Goal: Use online tool/utility: Utilize a website feature to perform a specific function

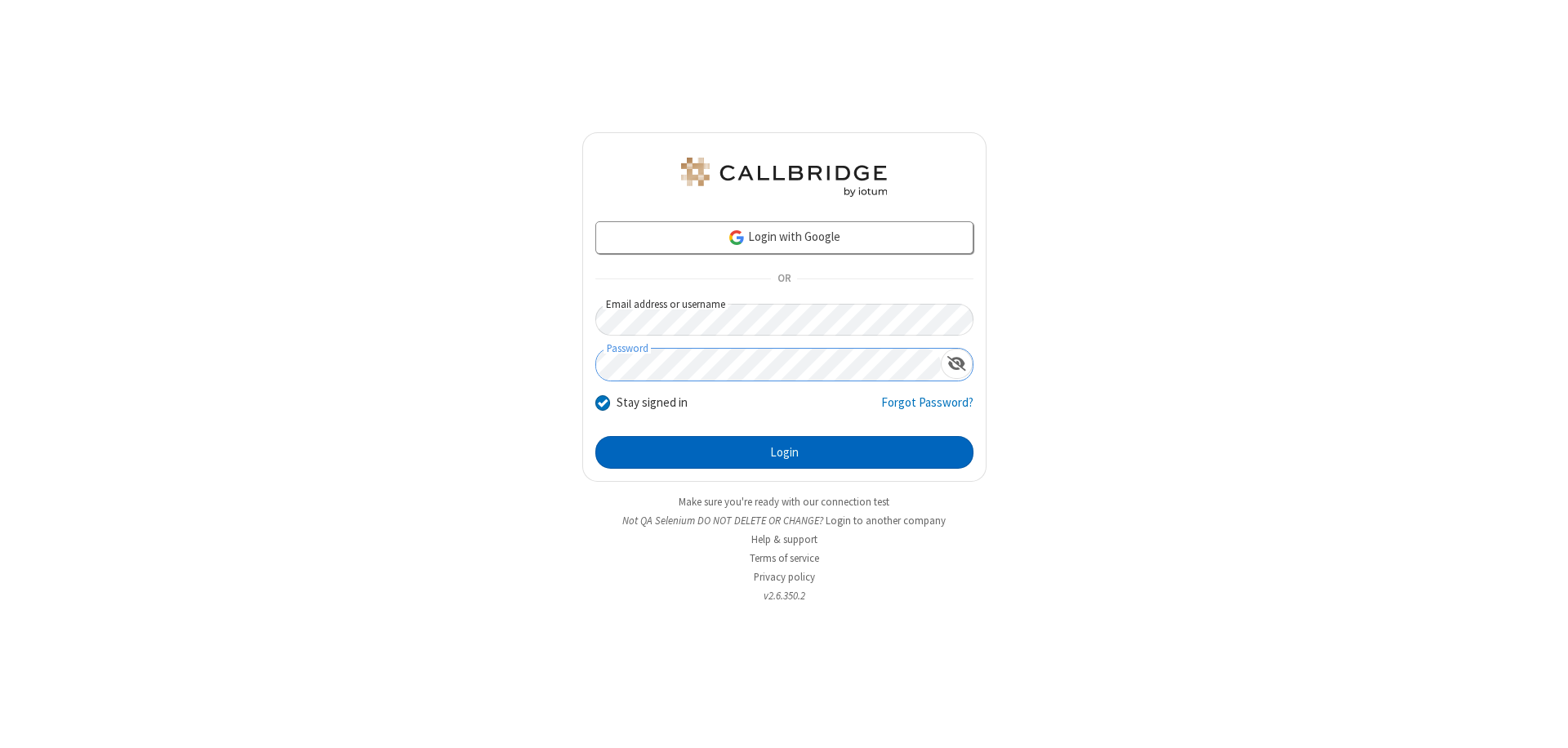
click at [784, 453] on button "Login" at bounding box center [785, 453] width 378 height 33
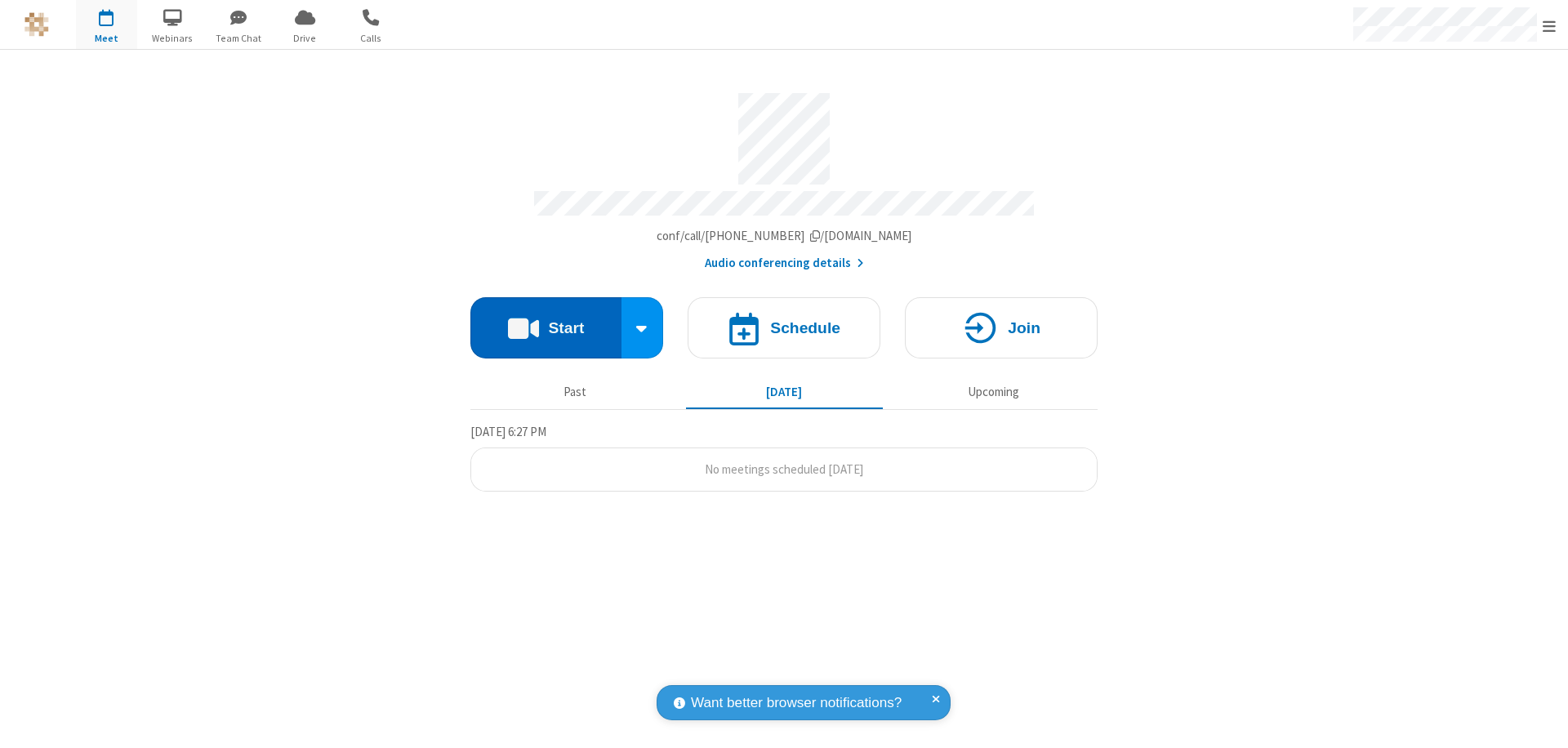
click at [546, 320] on button "Start" at bounding box center [546, 327] width 151 height 61
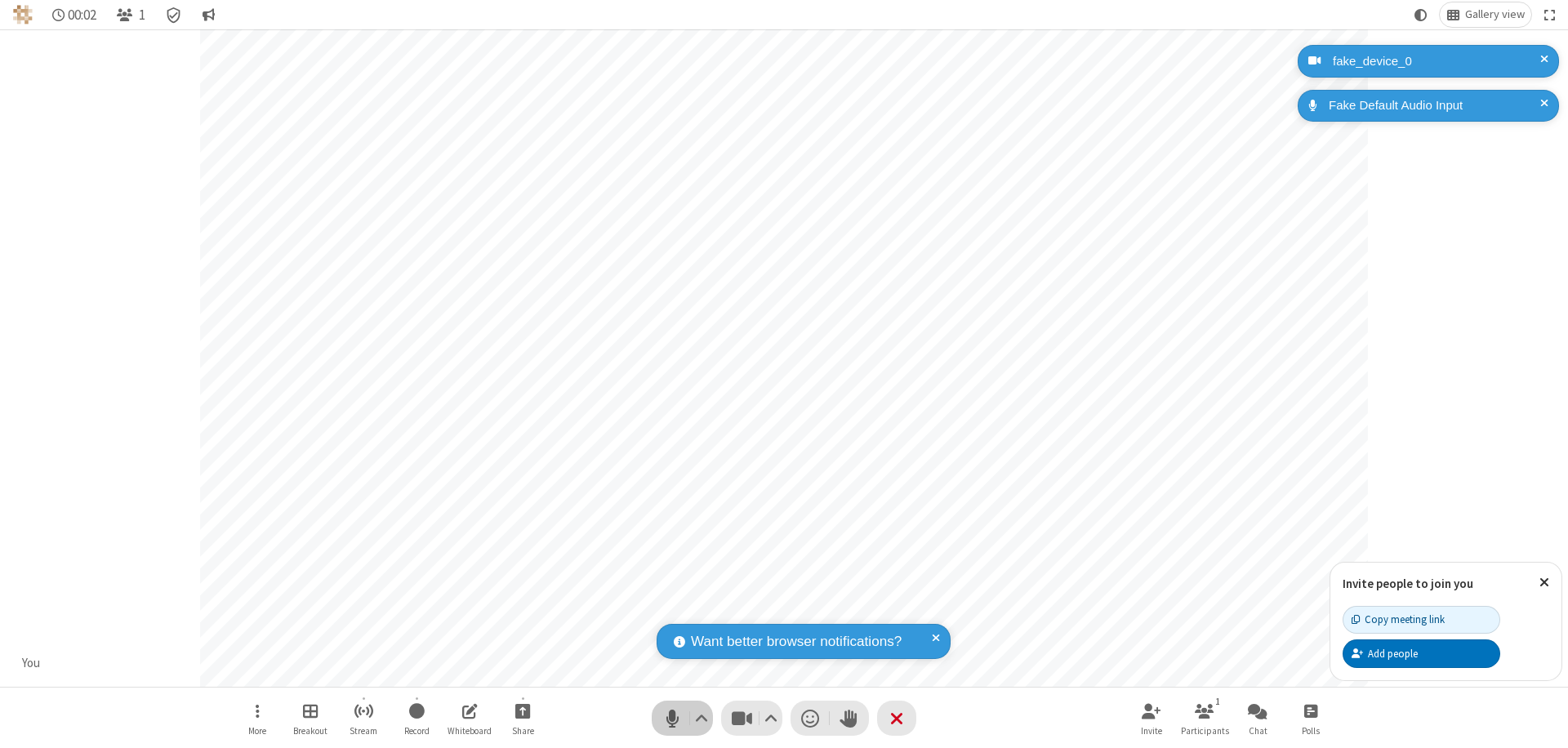
click at [672, 717] on span "Mute (⌘+Shift+A)" at bounding box center [671, 718] width 24 height 24
click at [672, 717] on span "Unmute (⌘+Shift+A)" at bounding box center [671, 718] width 24 height 24
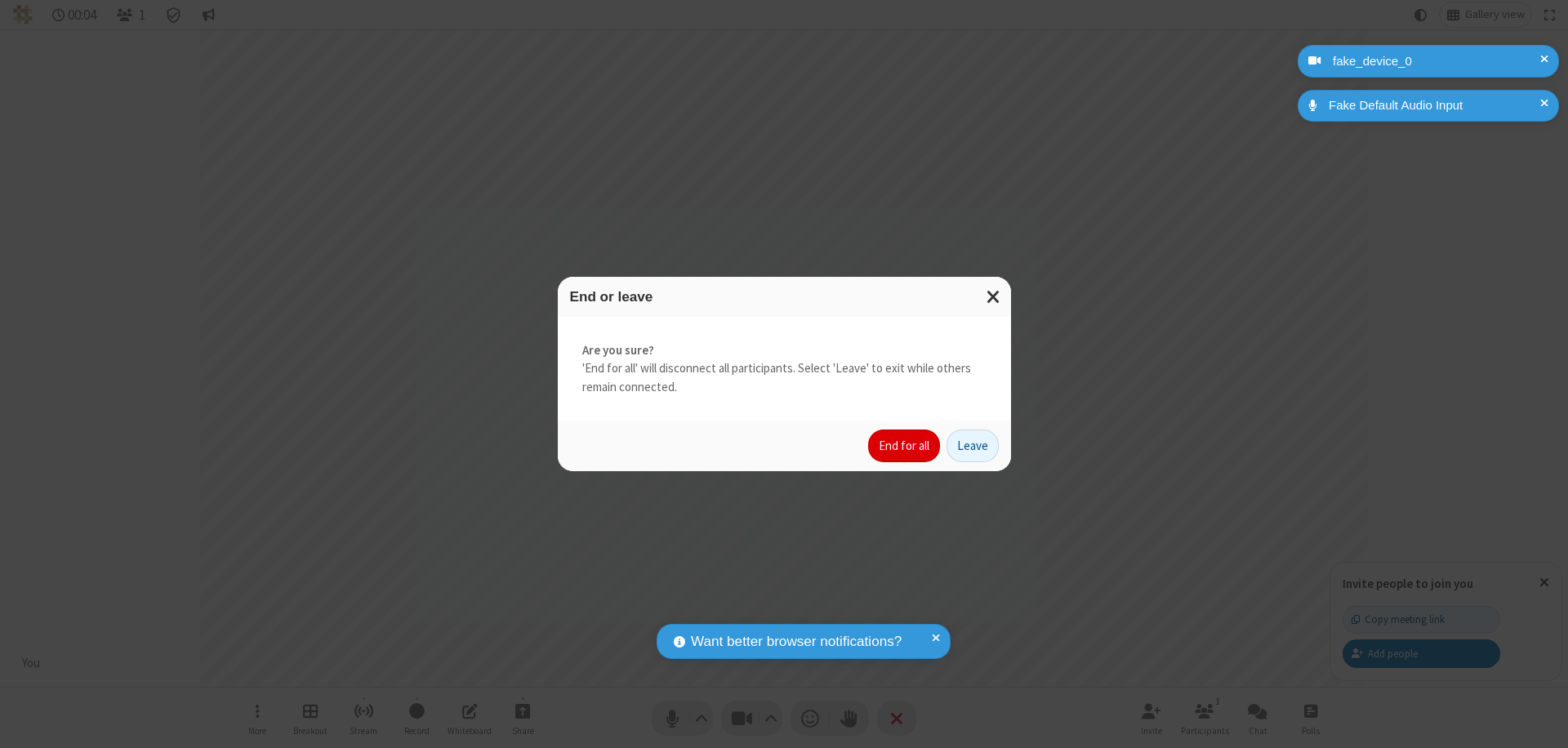
click at [905, 446] on button "End for all" at bounding box center [904, 446] width 71 height 33
